Goal: Check status

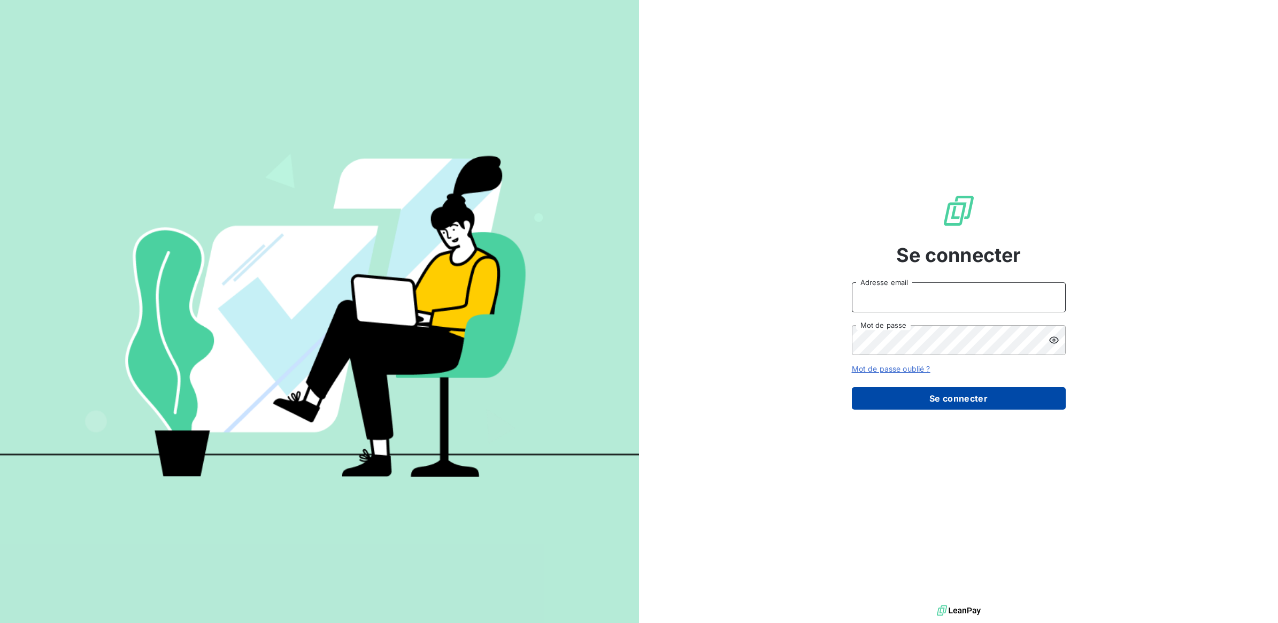
type input "[PERSON_NAME][EMAIL_ADDRESS][DOMAIN_NAME]"
click at [933, 397] on button "Se connecter" at bounding box center [959, 398] width 214 height 22
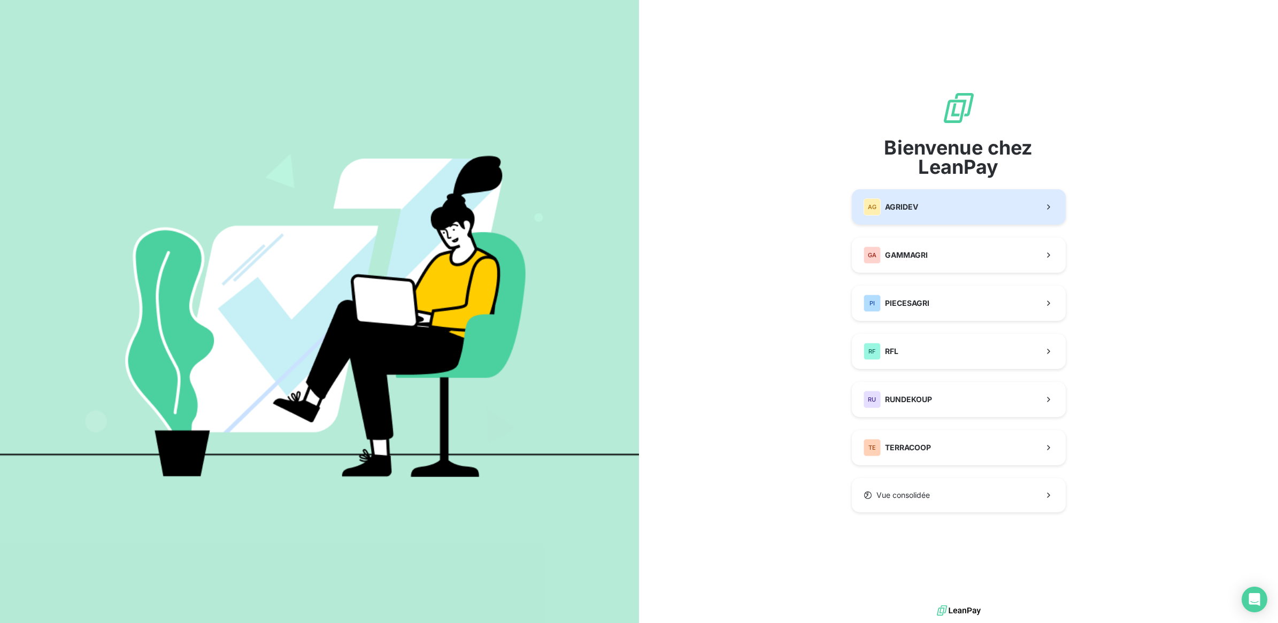
click at [940, 210] on button "AG AGRIDEV" at bounding box center [959, 206] width 214 height 35
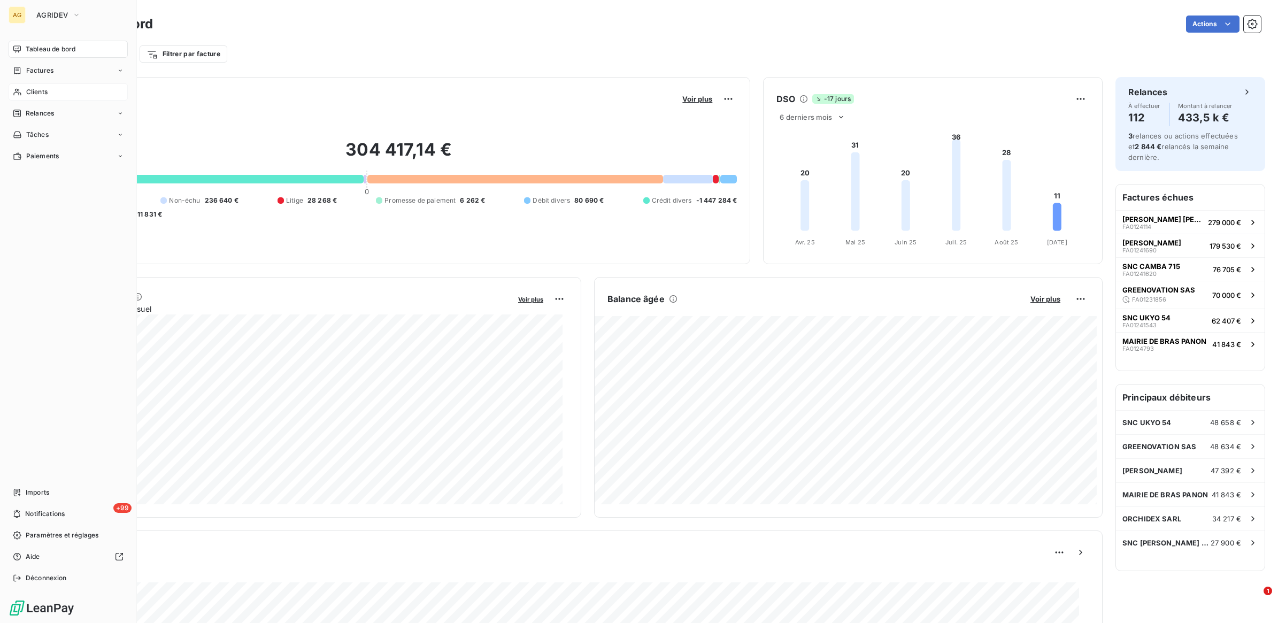
click at [32, 91] on span "Clients" at bounding box center [36, 92] width 21 height 10
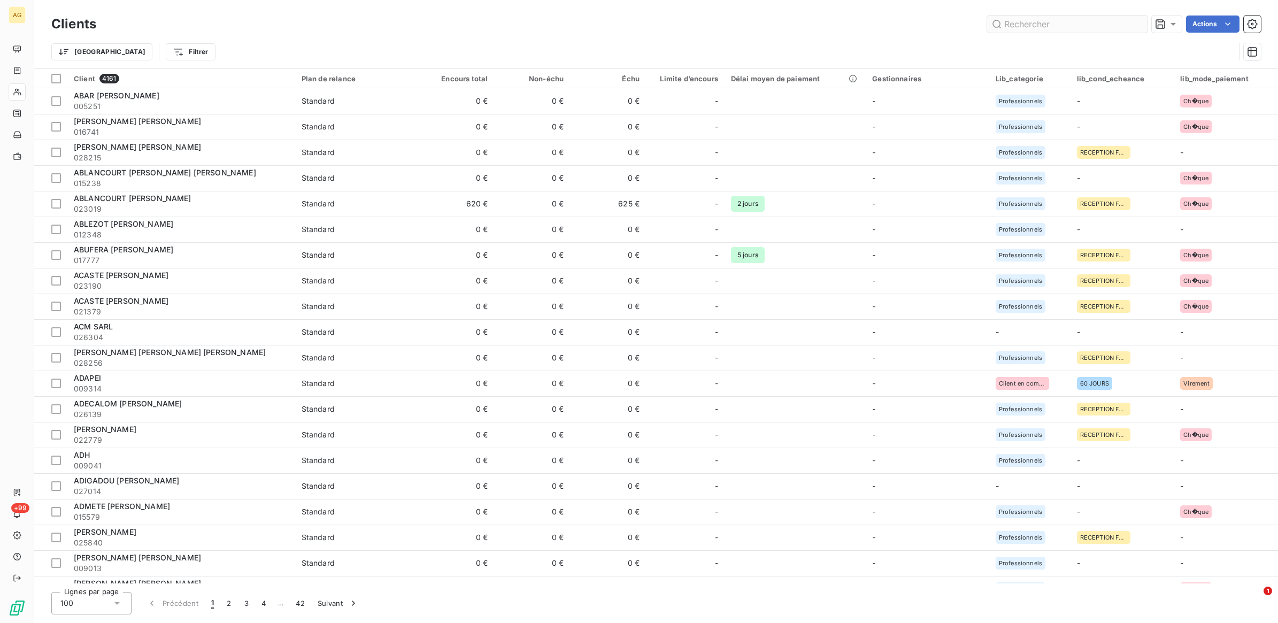
click at [1026, 25] on input "text" at bounding box center [1067, 24] width 160 height 17
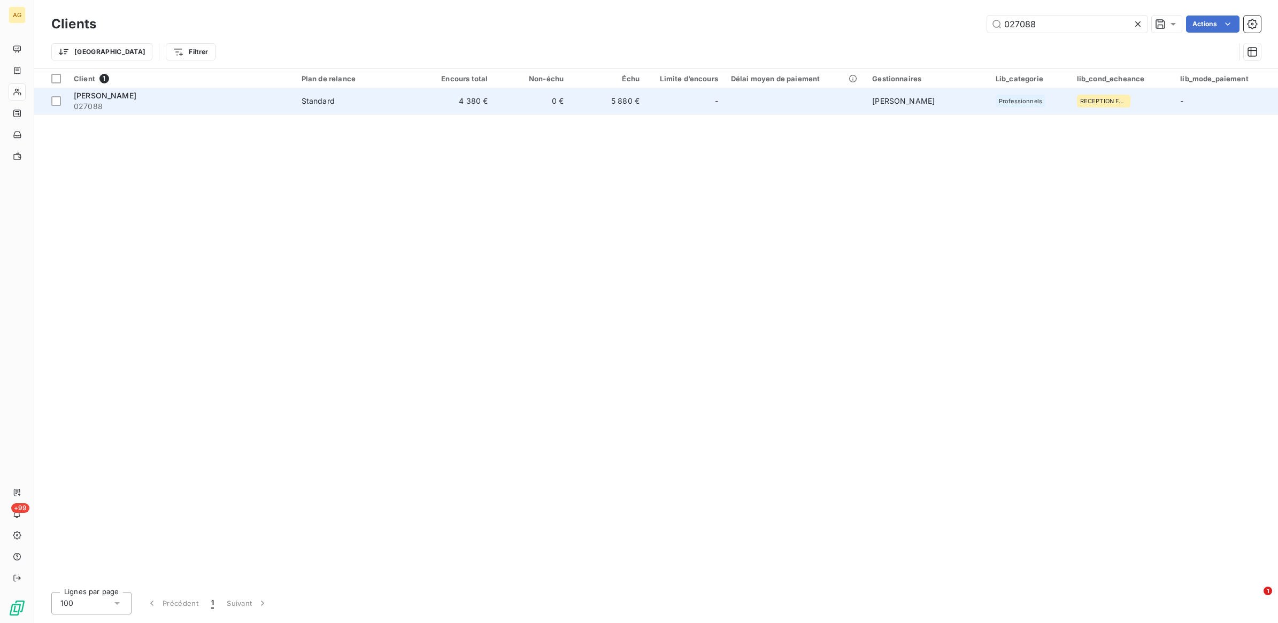
type input "027088"
click at [472, 103] on td "4 380 €" at bounding box center [456, 101] width 76 height 26
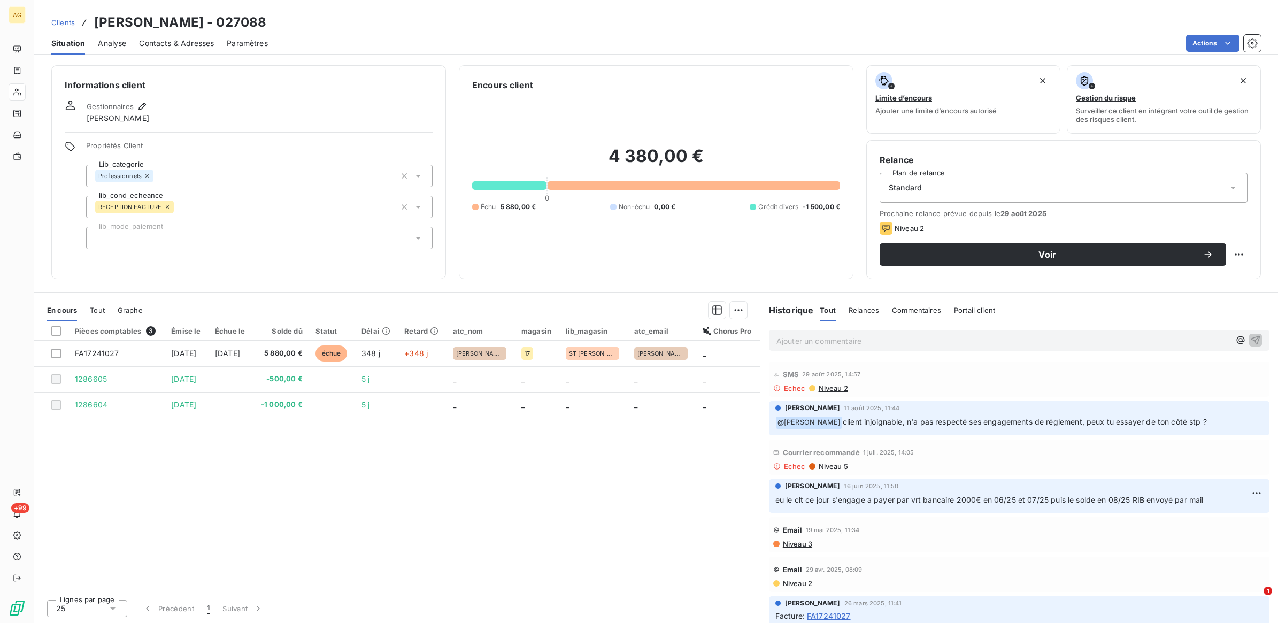
scroll to position [67, 0]
